Goal: Navigation & Orientation: Understand site structure

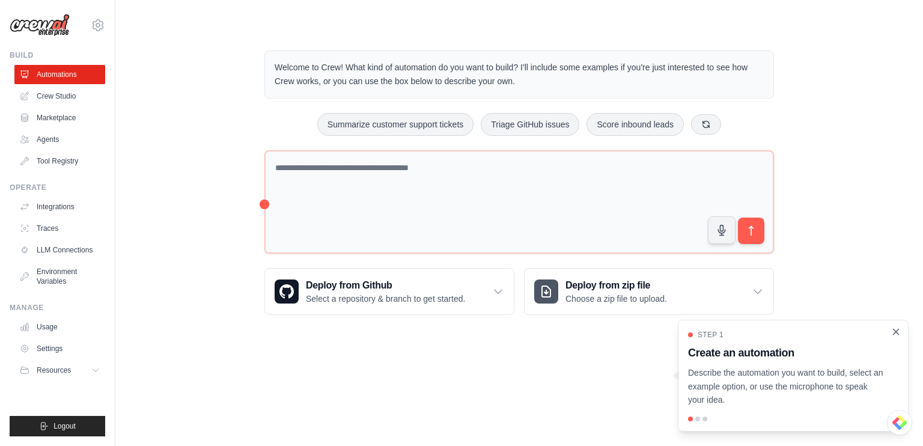
click at [895, 333] on icon "Close walkthrough" at bounding box center [896, 331] width 11 height 11
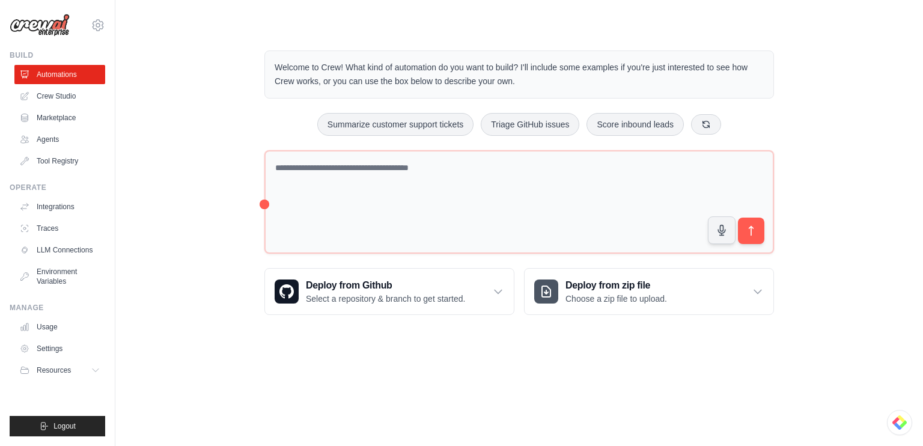
click at [48, 23] on img at bounding box center [40, 25] width 60 height 23
click at [0, 14] on div "[EMAIL_ADDRESS][DOMAIN_NAME] Settings Build Automations Crew Studio Marketplace" at bounding box center [57, 223] width 115 height 446
click at [43, 28] on img at bounding box center [40, 25] width 60 height 23
click at [101, 22] on icon at bounding box center [98, 25] width 11 height 10
click at [87, 57] on div "[EMAIL_ADDRESS][DOMAIN_NAME]" at bounding box center [98, 52] width 87 height 12
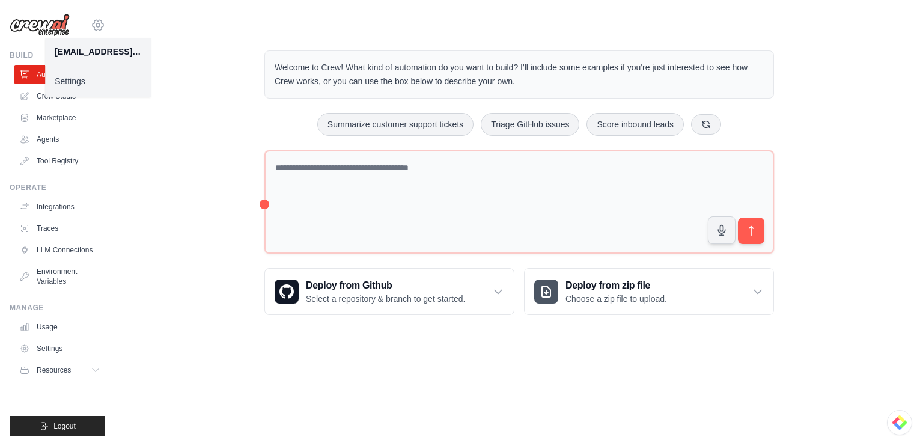
click at [99, 23] on icon at bounding box center [98, 25] width 4 height 4
click at [99, 28] on icon at bounding box center [98, 25] width 14 height 14
